Goal: Register for event/course

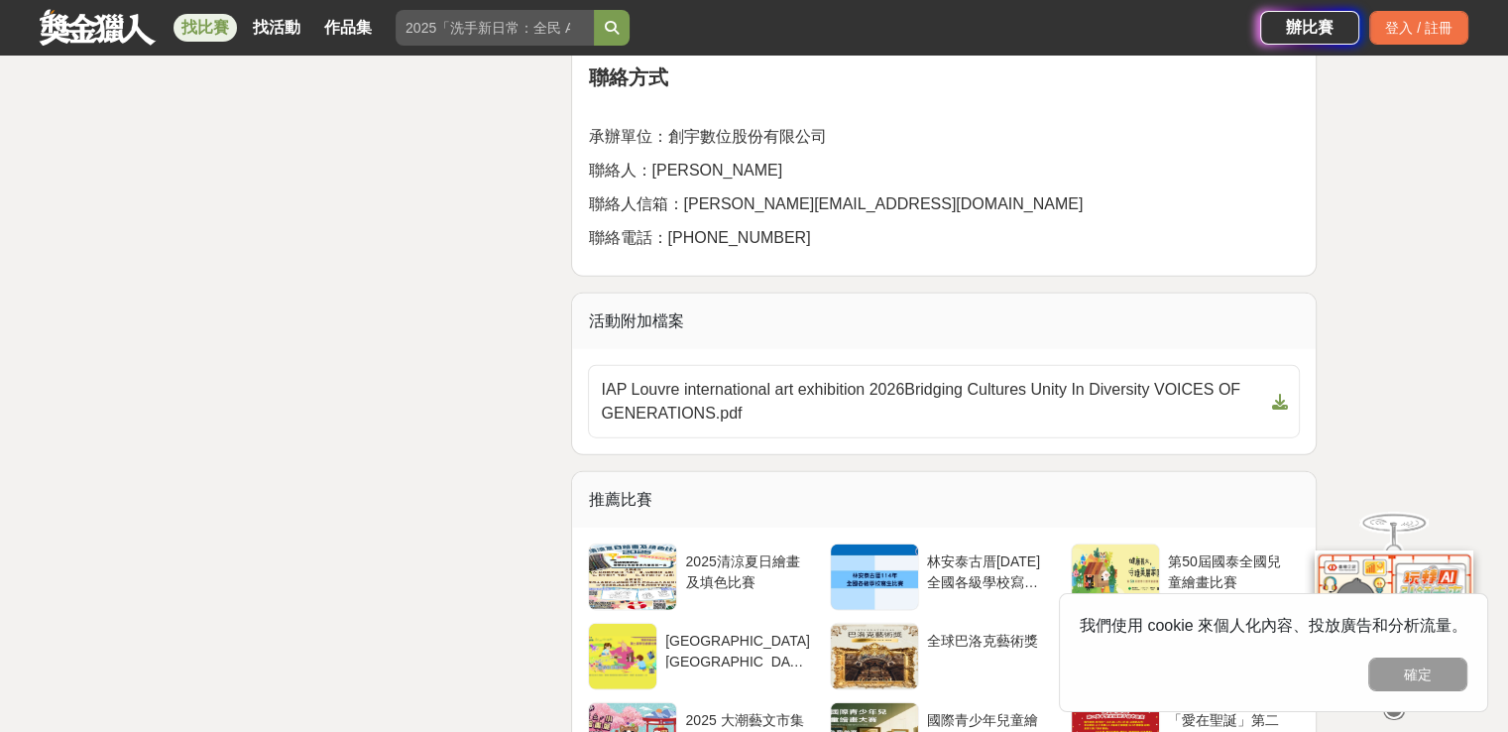
scroll to position [4759, 0]
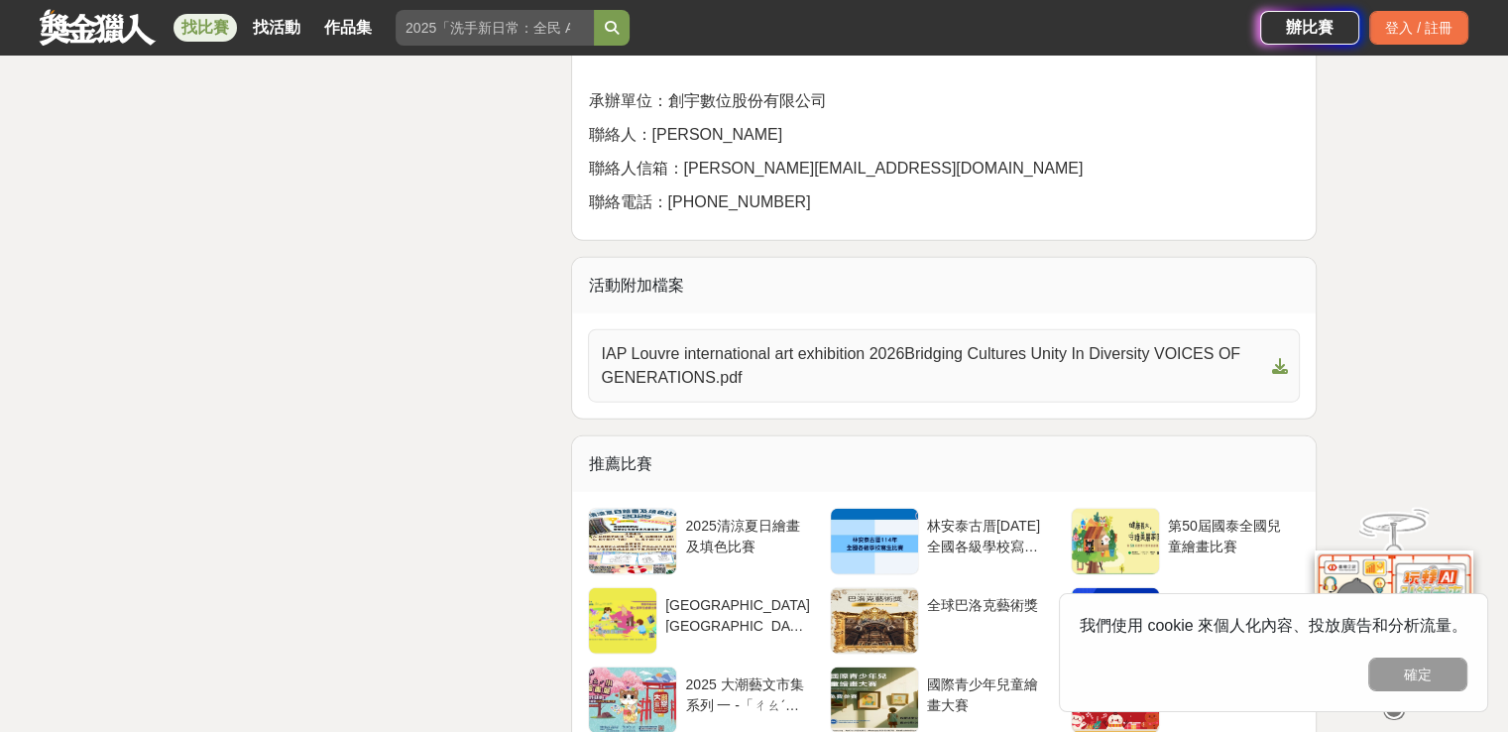
click at [873, 390] on span "IAP Louvre international art exhibition 2026Bridging Cultures Unity In Diversit…" at bounding box center [932, 366] width 662 height 48
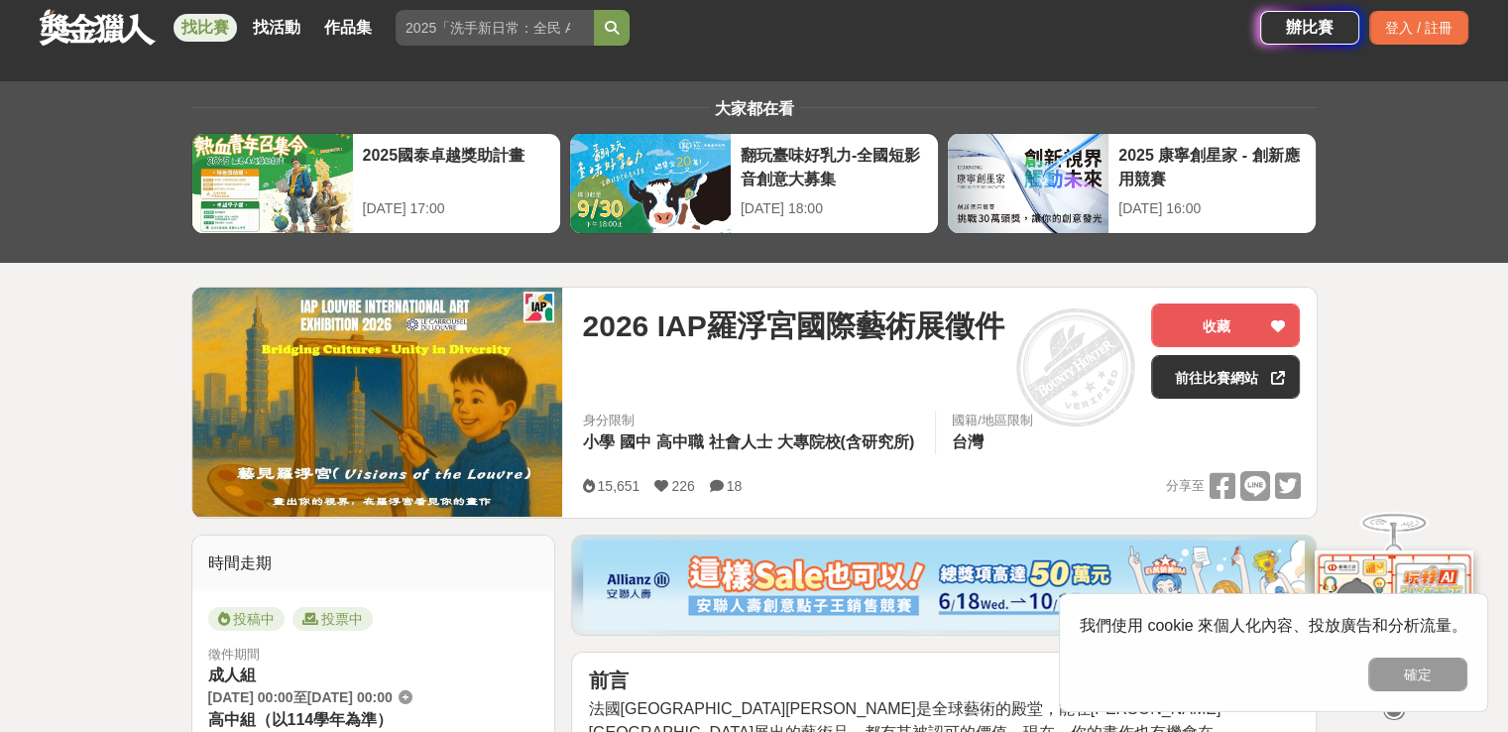
scroll to position [0, 0]
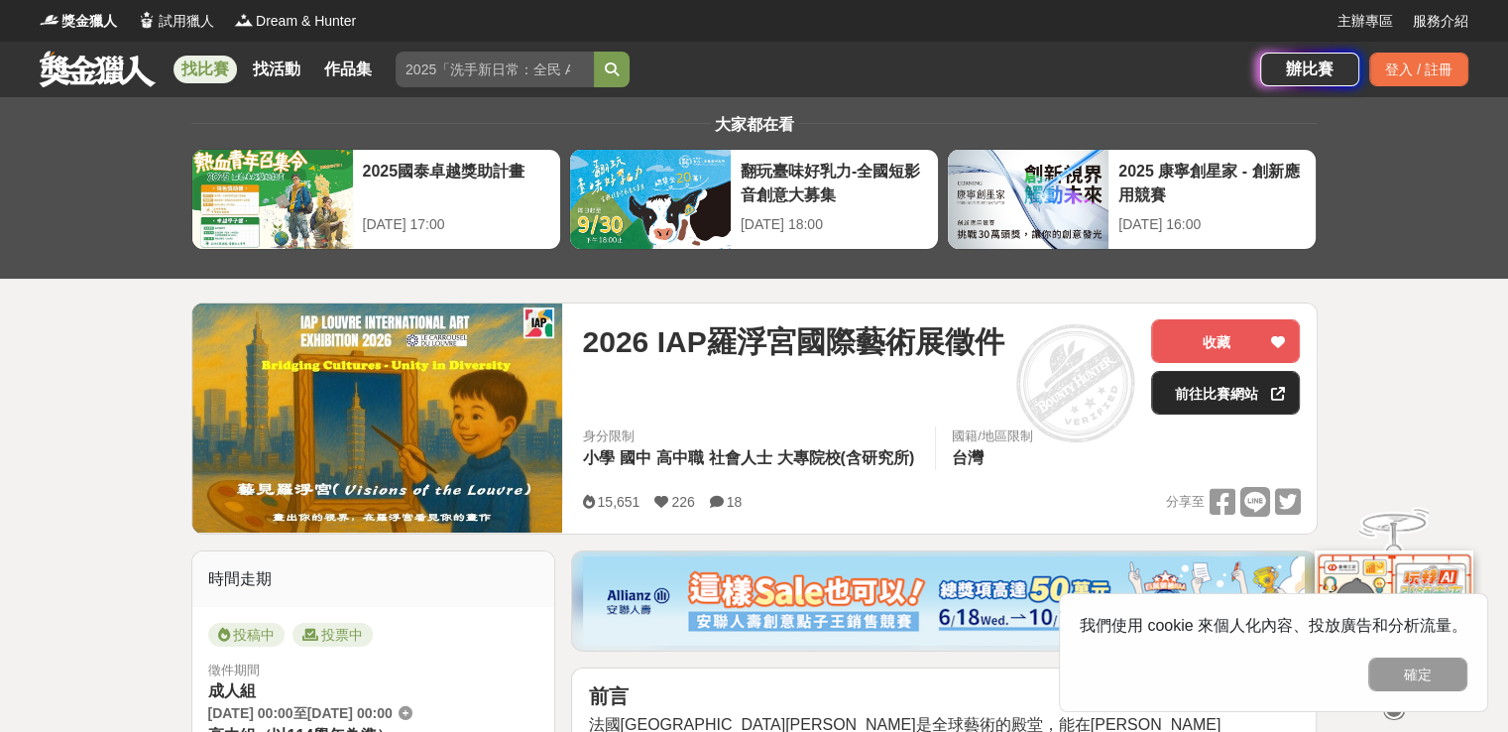
click at [1222, 394] on link "前往比賽網站" at bounding box center [1225, 393] width 149 height 44
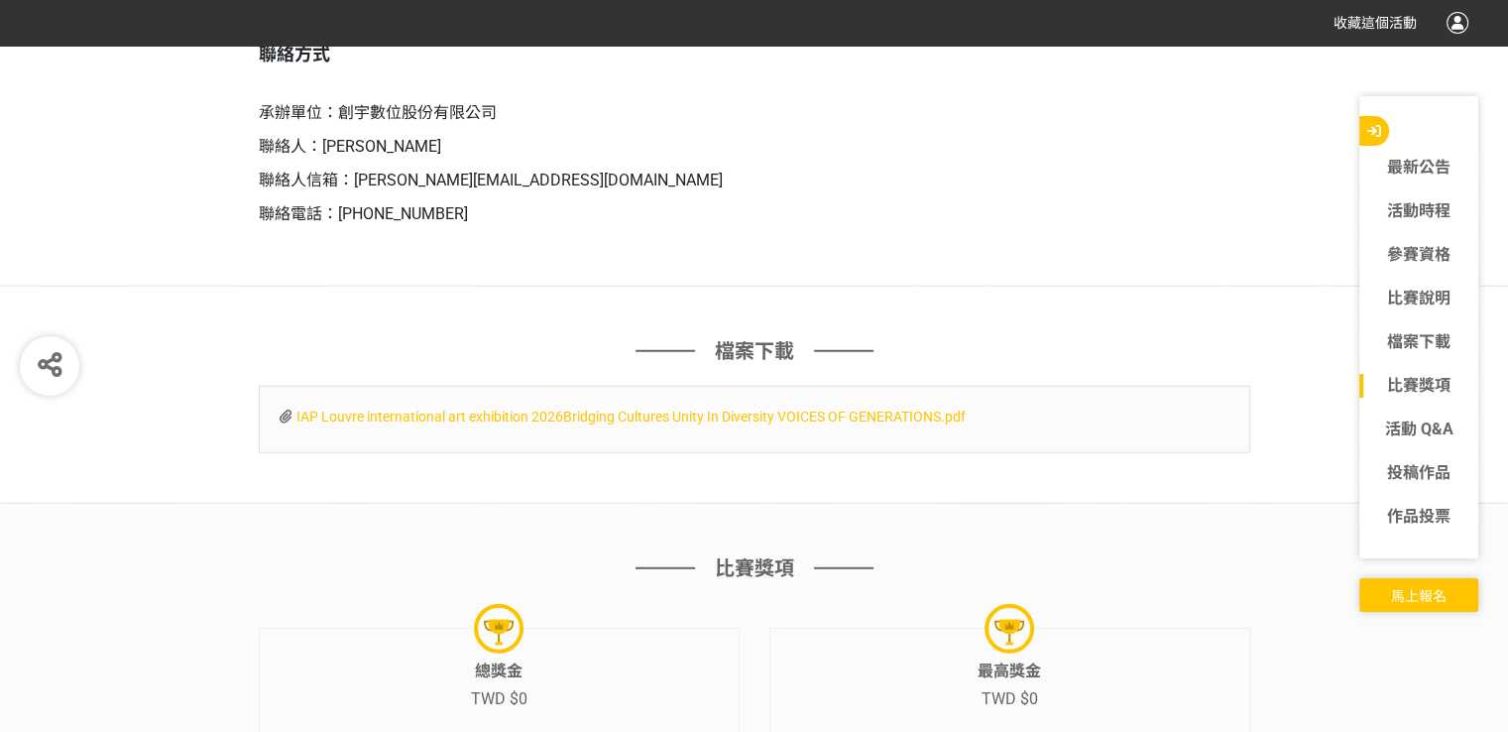
scroll to position [5453, 0]
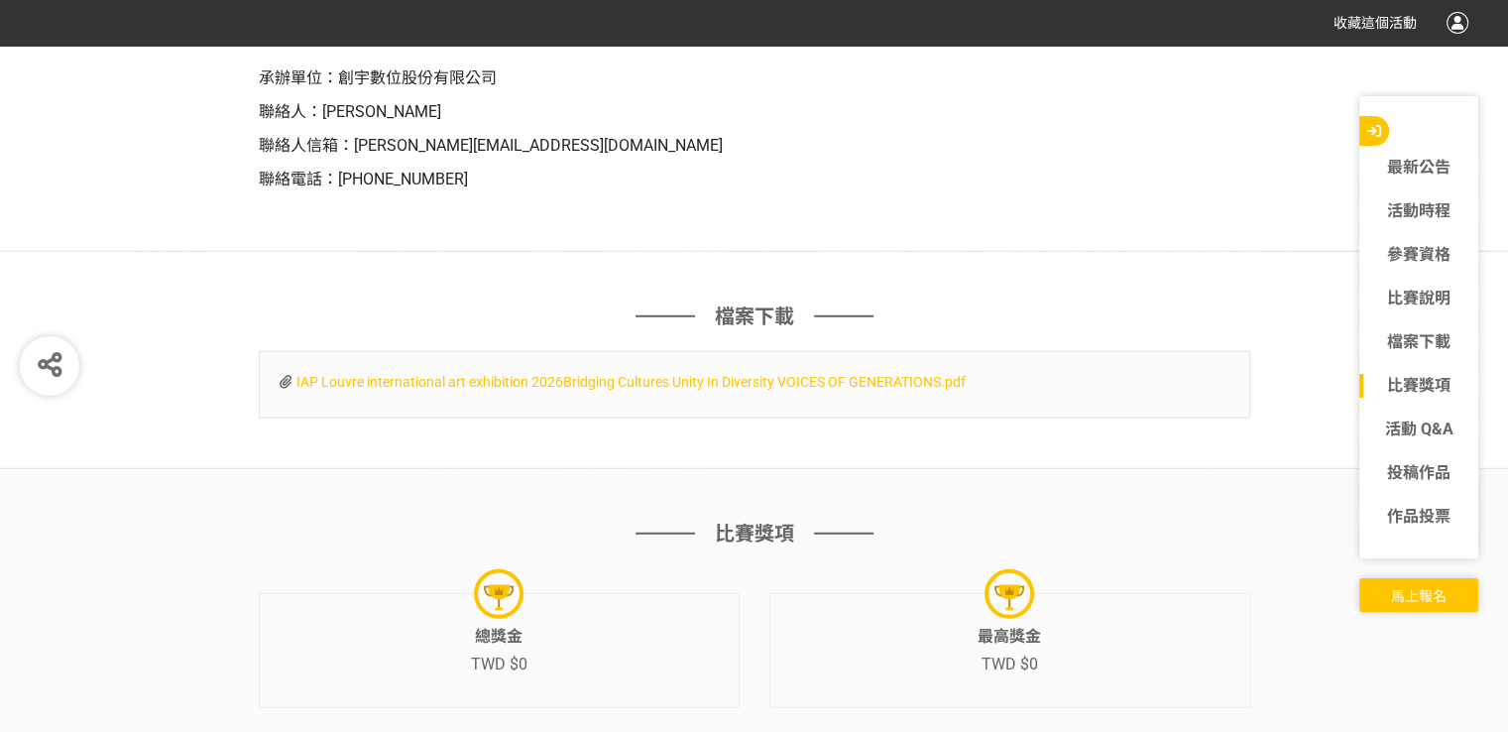
click at [746, 390] on span "IAP Louvre international art exhibition 2026Bridging Cultures Unity In Diversit…" at bounding box center [630, 382] width 669 height 16
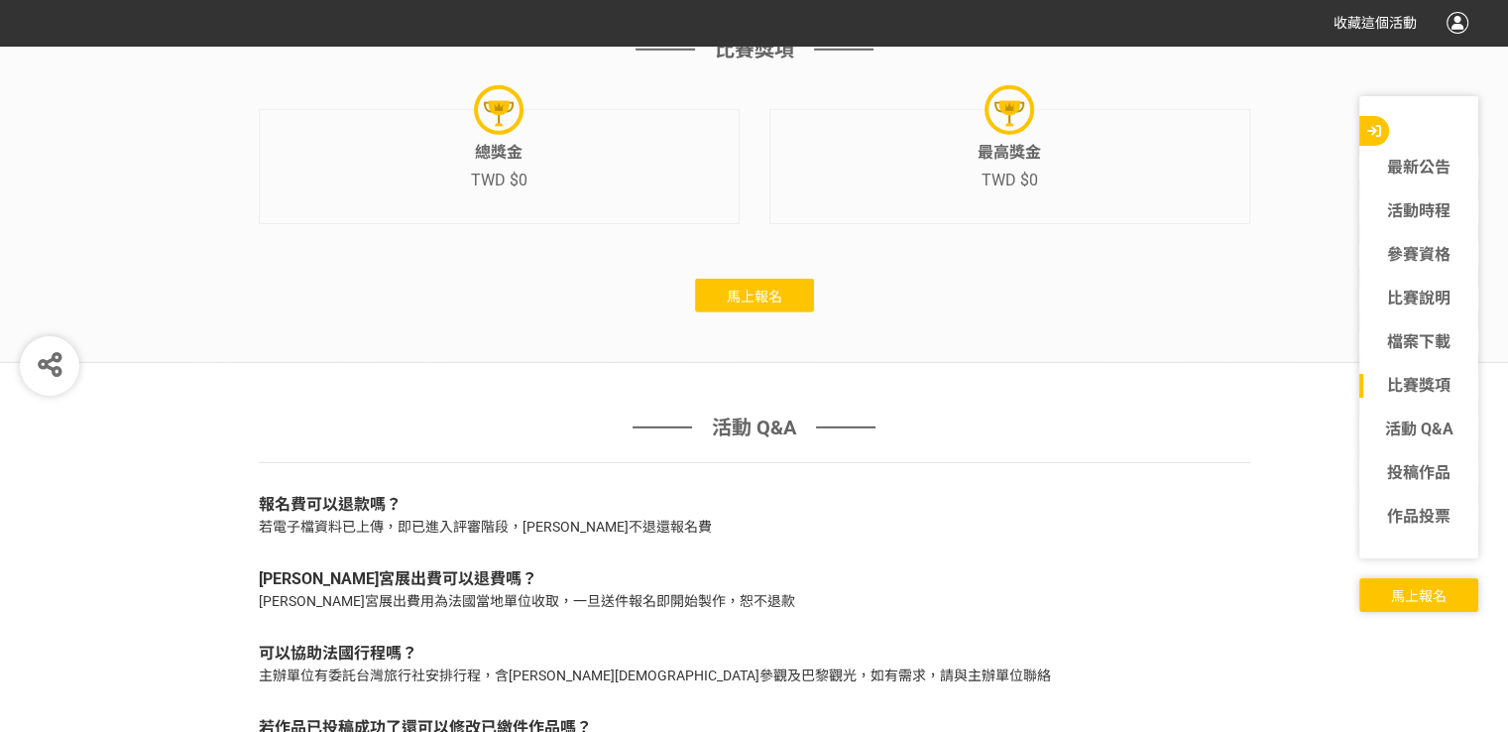
scroll to position [5948, 0]
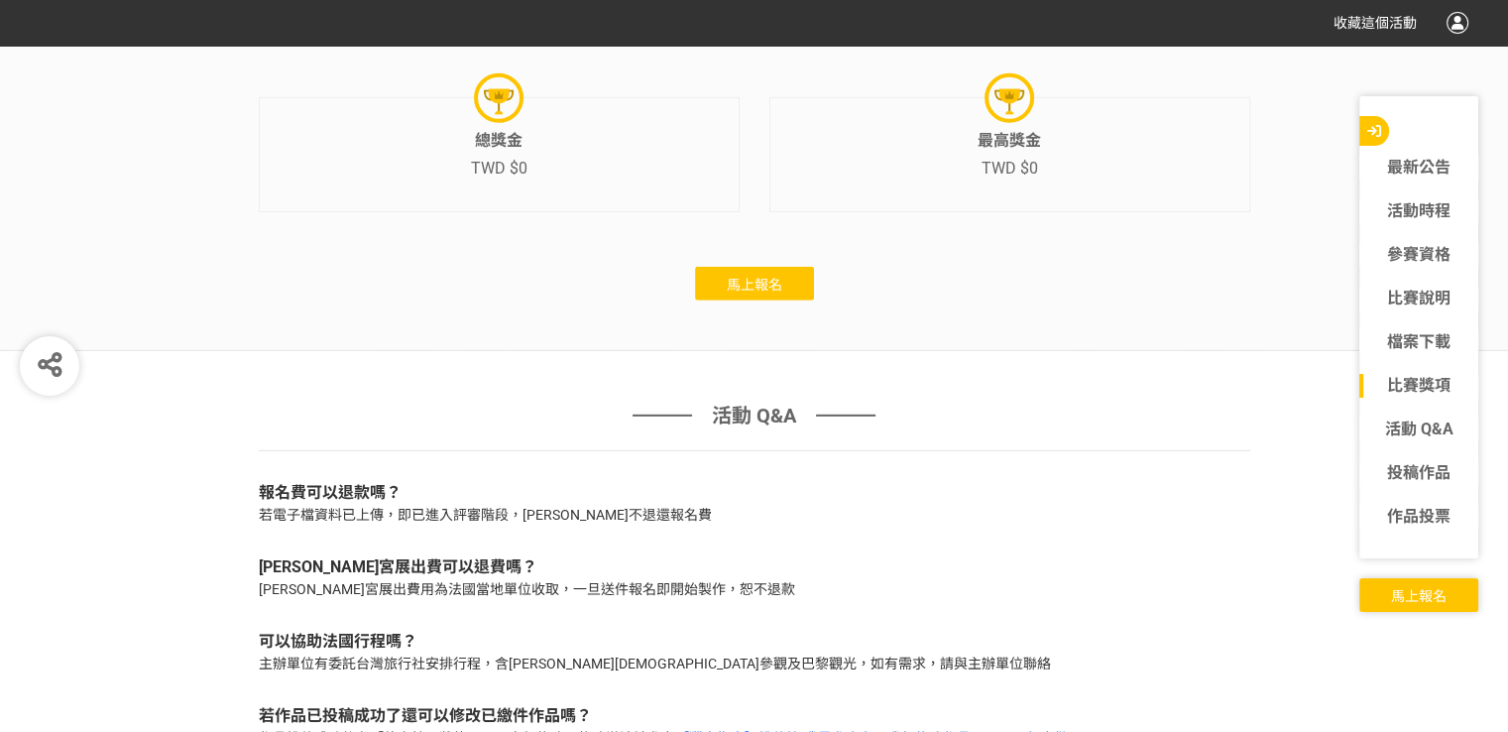
click at [765, 292] on span "馬上報名" at bounding box center [755, 285] width 56 height 16
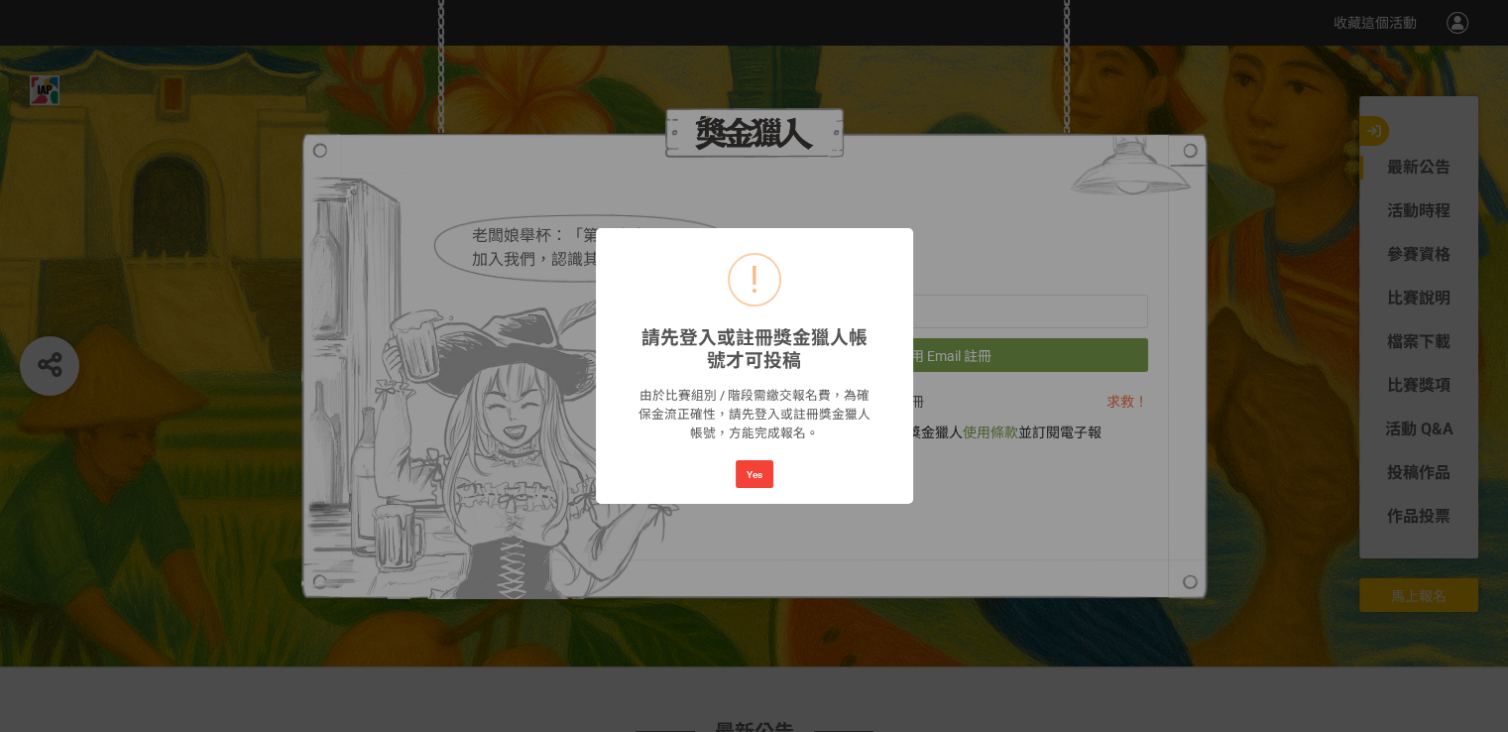
scroll to position [0, 0]
click at [761, 476] on button "Yes" at bounding box center [755, 474] width 38 height 28
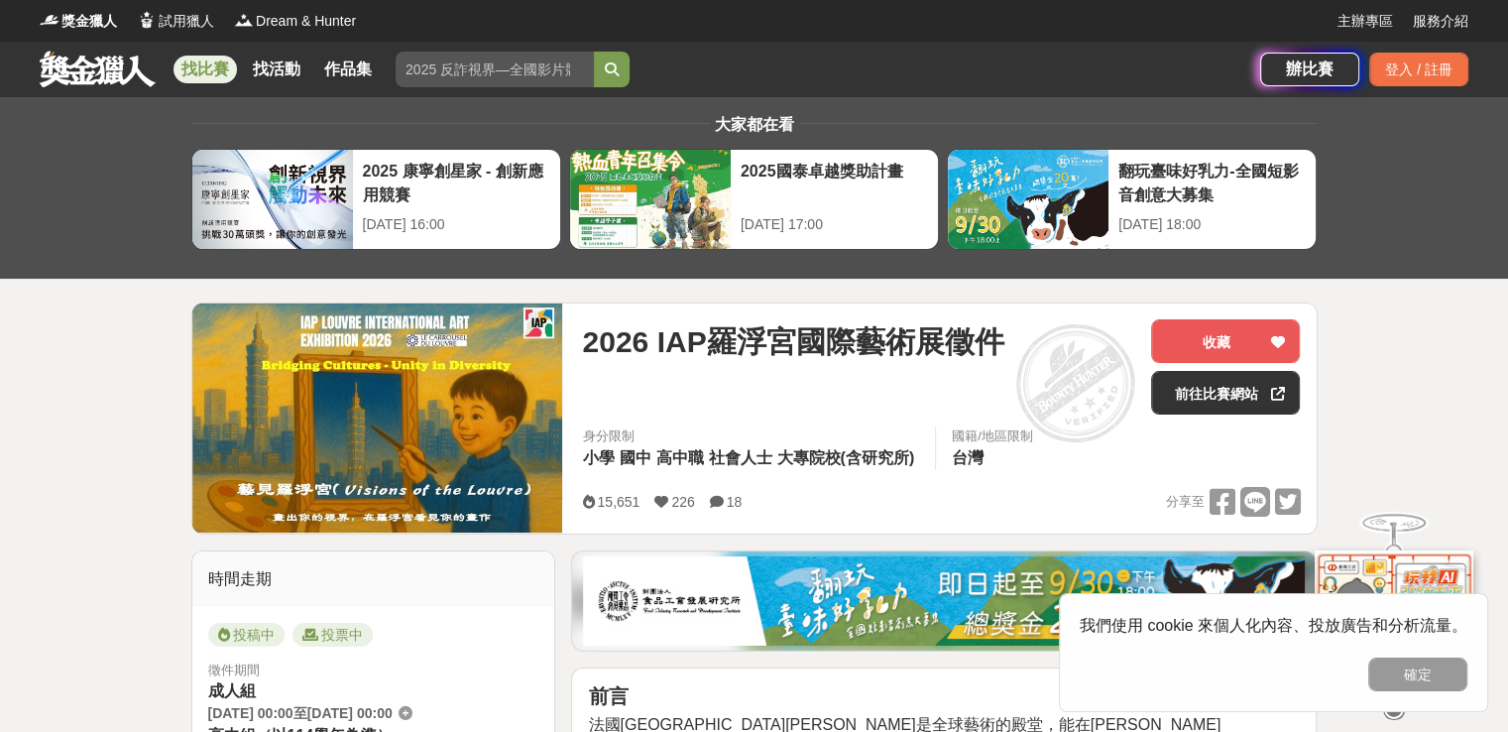
click at [1410, 667] on button "確定" at bounding box center [1417, 674] width 99 height 34
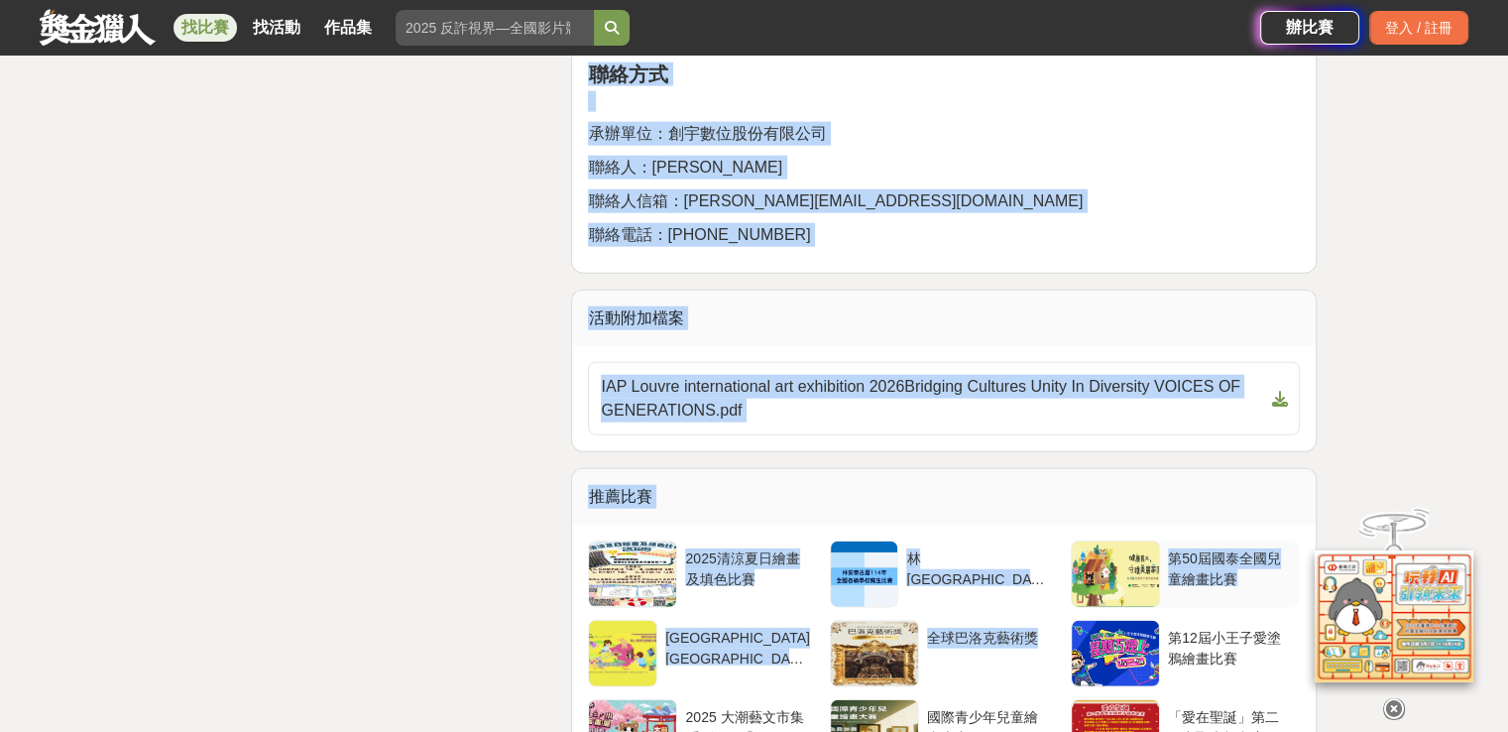
scroll to position [4780, 0]
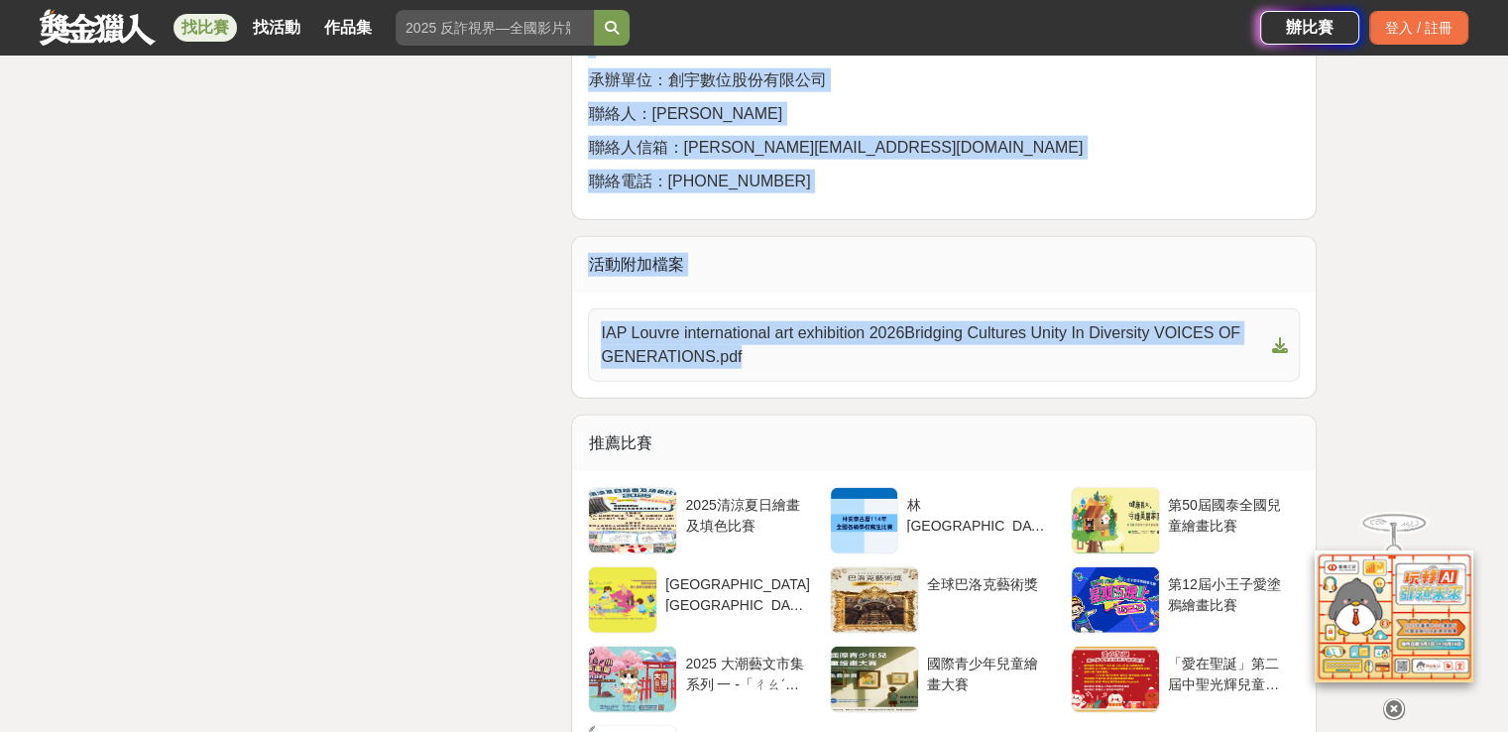
drag, startPoint x: 587, startPoint y: 92, endPoint x: 1241, endPoint y: 463, distance: 752.1
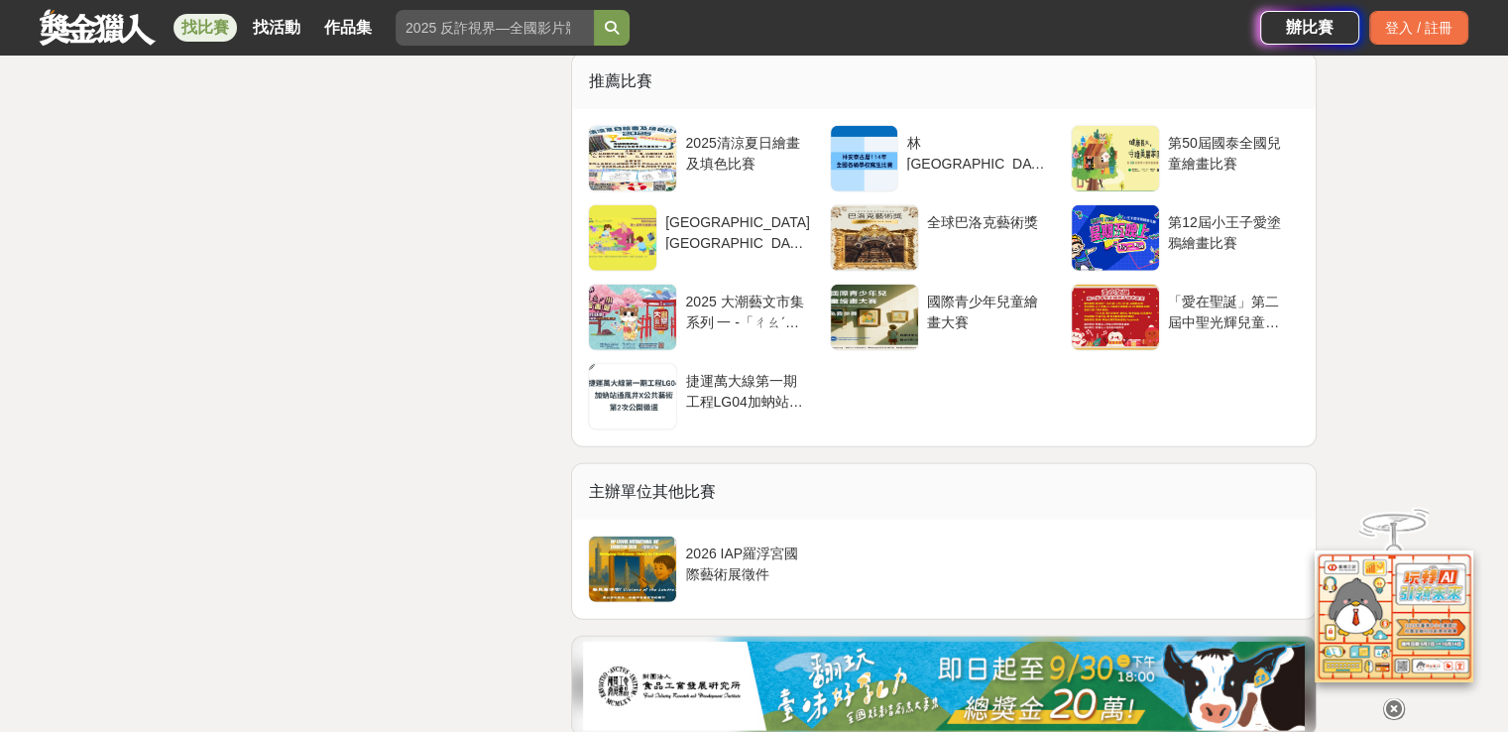
scroll to position [5177, 0]
